Goal: Transaction & Acquisition: Subscribe to service/newsletter

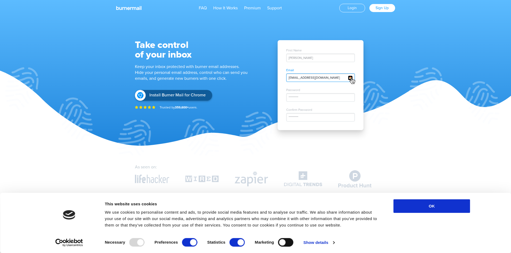
click at [379, 3] on div "FAQ How It Works Premium Support × Login Sign Up" at bounding box center [255, 8] width 289 height 16
click at [379, 5] on link "Sign Up" at bounding box center [382, 8] width 26 height 8
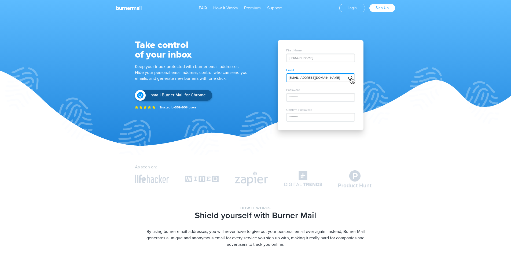
click at [379, 0] on div "FAQ How It Works Premium Support × Login Sign Up" at bounding box center [255, 8] width 289 height 16
click at [382, 7] on link "Sign Up" at bounding box center [382, 8] width 26 height 8
